Goal: Task Accomplishment & Management: Complete application form

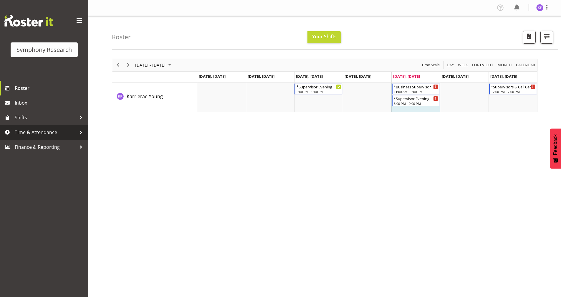
click at [49, 133] on span "Time & Attendance" at bounding box center [46, 132] width 62 height 9
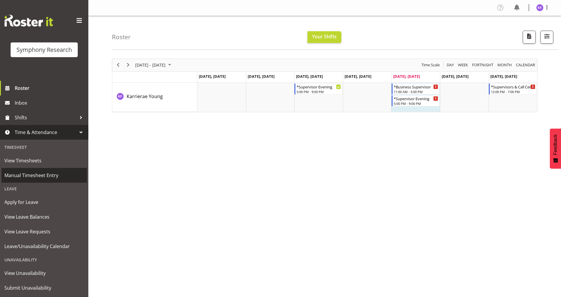
click at [63, 173] on span "Manual Timesheet Entry" at bounding box center [44, 175] width 80 height 9
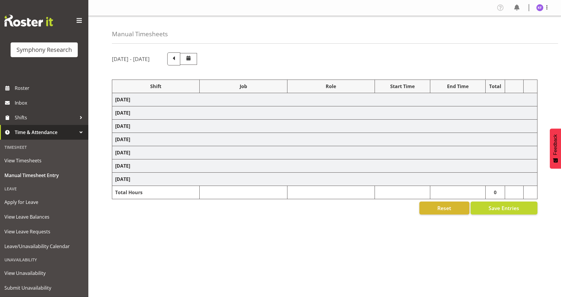
select select
select select "10499"
select select "358"
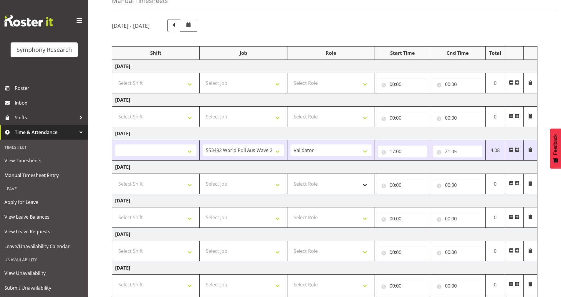
scroll to position [69, 0]
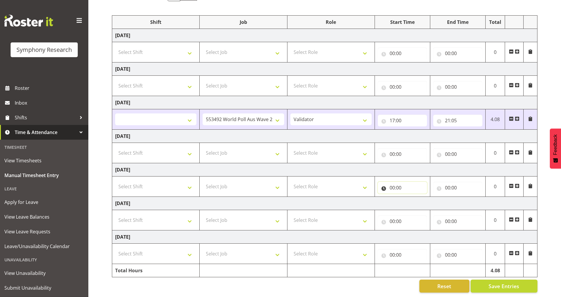
click at [383, 184] on input "00:00" at bounding box center [402, 188] width 49 height 12
click at [416, 200] on select "00 01 02 03 04 05 06 07 08 09 10 11 12 13 14 15 16 17 18 19 20 21 22 23" at bounding box center [417, 203] width 13 height 12
select select "11"
select select
type input "11:00"
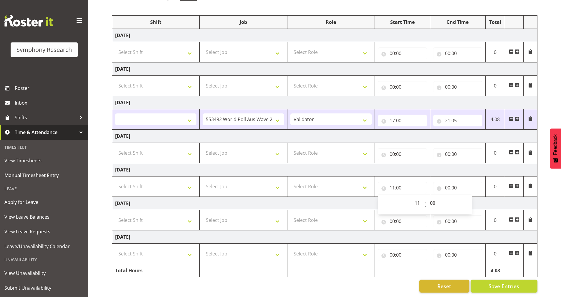
click at [349, 198] on td "[DATE]" at bounding box center [324, 203] width 425 height 13
click at [437, 184] on input "00:00" at bounding box center [457, 188] width 49 height 12
click at [470, 197] on select "00 01 02 03 04 05 06 07 08 09 10 11 12 13 14 15 16 17 18 19 20 21 22 23" at bounding box center [473, 203] width 13 height 12
select select "14"
select select
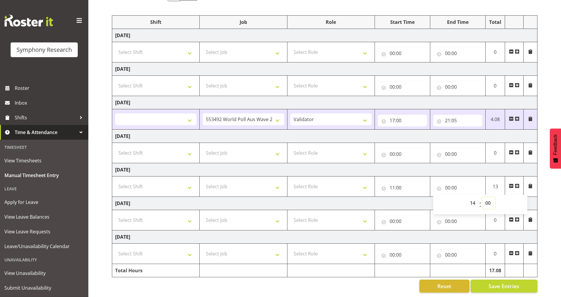
type input "14:00"
click at [492, 197] on select "00 01 02 03 04 05 06 07 08 09 10 11 12 13 14 15 16 17 18 19 20 21 22 23 24 25 2…" at bounding box center [488, 203] width 13 height 12
select select "50"
select select
type input "14:50"
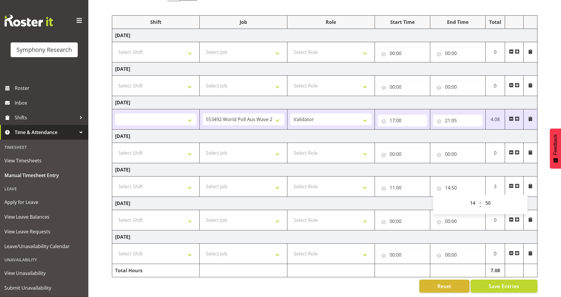
click at [420, 202] on td "[DATE]" at bounding box center [324, 203] width 425 height 13
click at [340, 181] on select "Select Role Briefing Interviewing Validator Supervisor" at bounding box center [330, 187] width 81 height 12
select select "47"
click at [290, 181] on select "Select Role Briefing Interviewing Validator Supervisor" at bounding box center [330, 187] width 81 height 12
select select
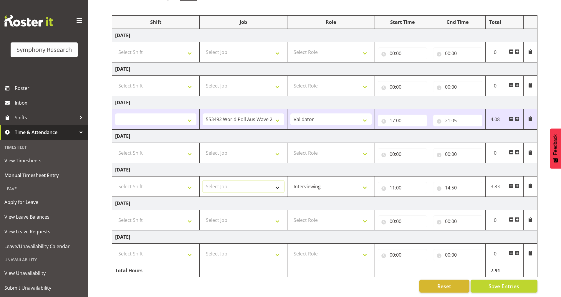
click at [257, 185] on select "Select Job 550060 IF Admin 553492 World Poll Aus Wave 2 Main 2025 553493 World …" at bounding box center [243, 187] width 81 height 12
click at [299, 184] on select "Briefing Interviewing Validator Supervisor" at bounding box center [330, 187] width 81 height 12
select select "358"
click at [290, 181] on select "Briefing Interviewing Validator Supervisor" at bounding box center [330, 187] width 81 height 12
select select
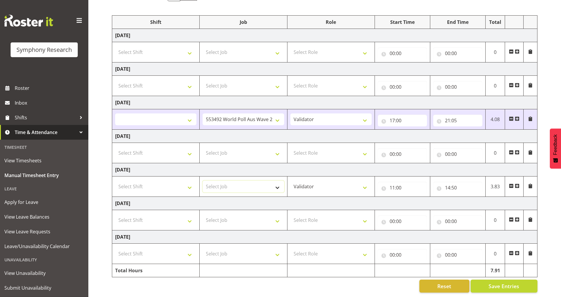
click at [240, 181] on select "Select Job 550060 IF Admin 553492 World Poll Aus Wave 2 Main 2025 553493 World …" at bounding box center [243, 187] width 81 height 12
select select "10536"
click at [203, 181] on select "Select Job 550060 IF Admin 553492 World Poll Aus Wave 2 Main 2025 553493 World …" at bounding box center [243, 187] width 81 height 12
select select
click at [174, 184] on select "Select Shift !!Weekend Residential (Roster IT Shift Label) *Business 9/10am ~ 4…" at bounding box center [155, 187] width 81 height 12
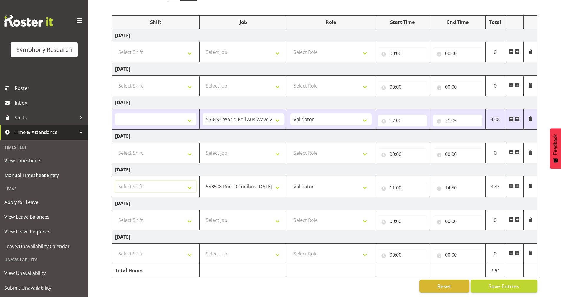
select select "57853"
click at [115, 181] on select "Select Shift !!Weekend Residential (Roster IT Shift Label) *Business 9/10am ~ 4…" at bounding box center [155, 187] width 81 height 12
click at [495, 282] on span "Save Entries" at bounding box center [504, 286] width 31 height 8
select select
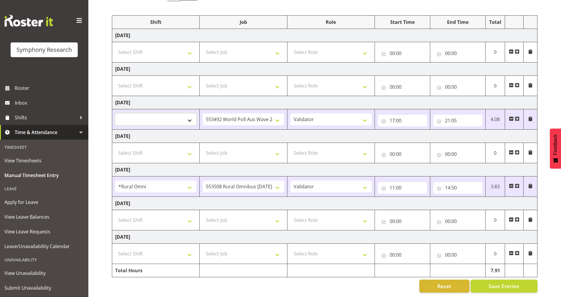
click at [169, 116] on select "!!Weekend Residential (Roster IT Shift Label) *Business 9/10am ~ 4:30pm *Busine…" at bounding box center [155, 119] width 81 height 12
click at [242, 130] on td "[DATE]" at bounding box center [324, 136] width 425 height 13
